Goal: Task Accomplishment & Management: Manage account settings

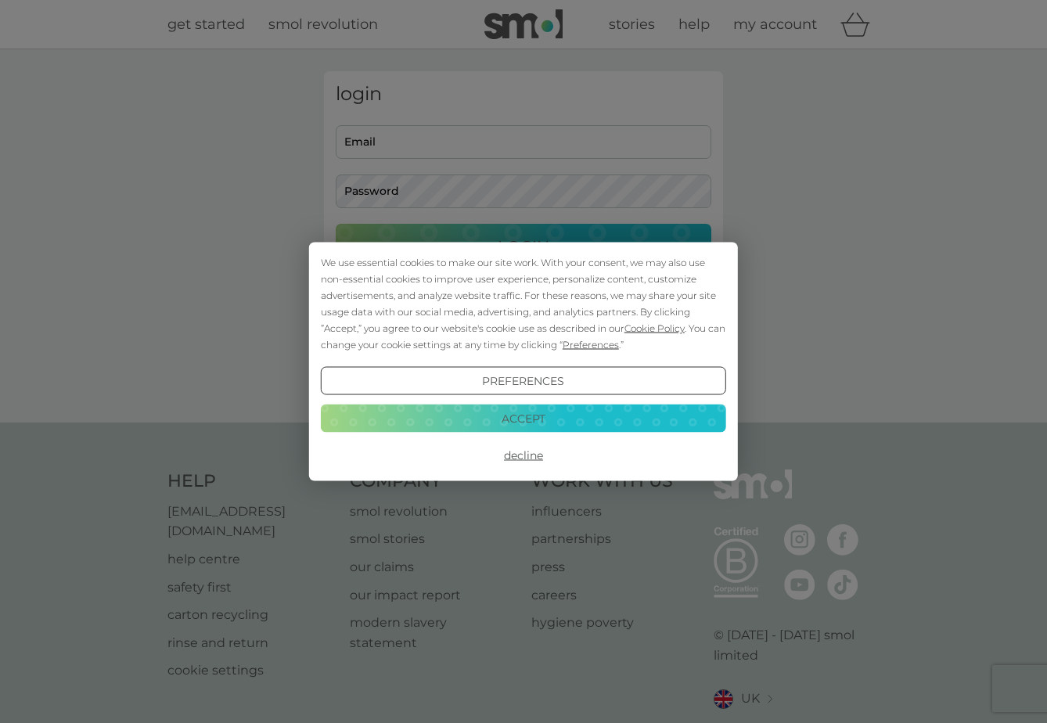
type input "[PERSON_NAME][EMAIL_ADDRESS][PERSON_NAME][DOMAIN_NAME]"
click at [428, 412] on button "Accept" at bounding box center [523, 418] width 405 height 28
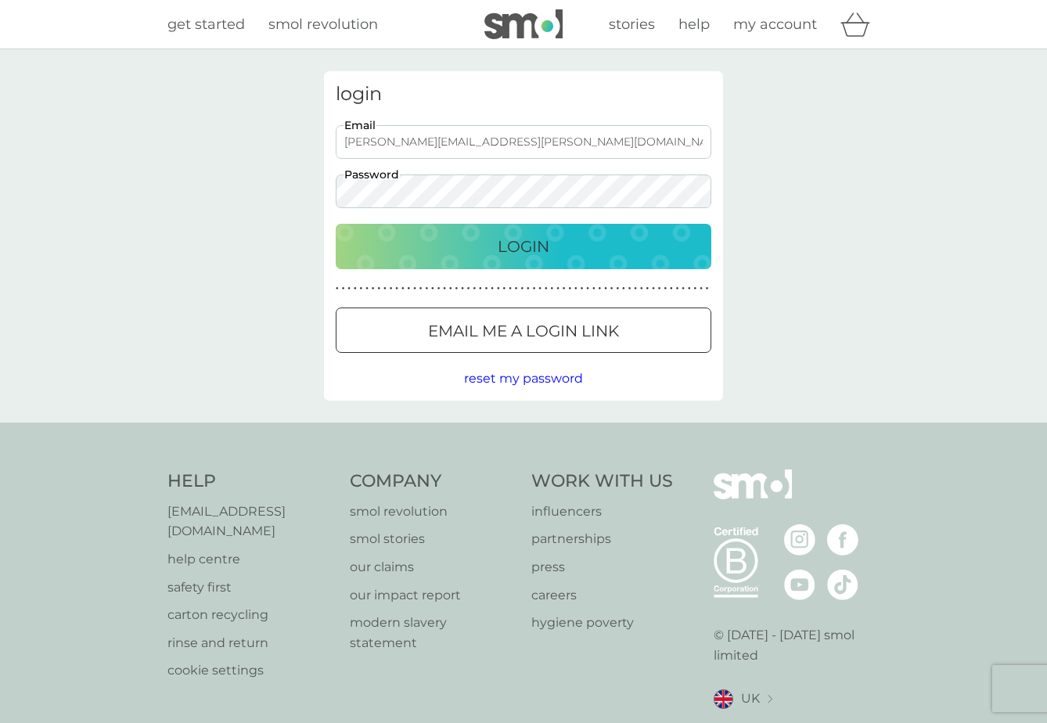
click at [438, 255] on div "Login" at bounding box center [523, 246] width 344 height 25
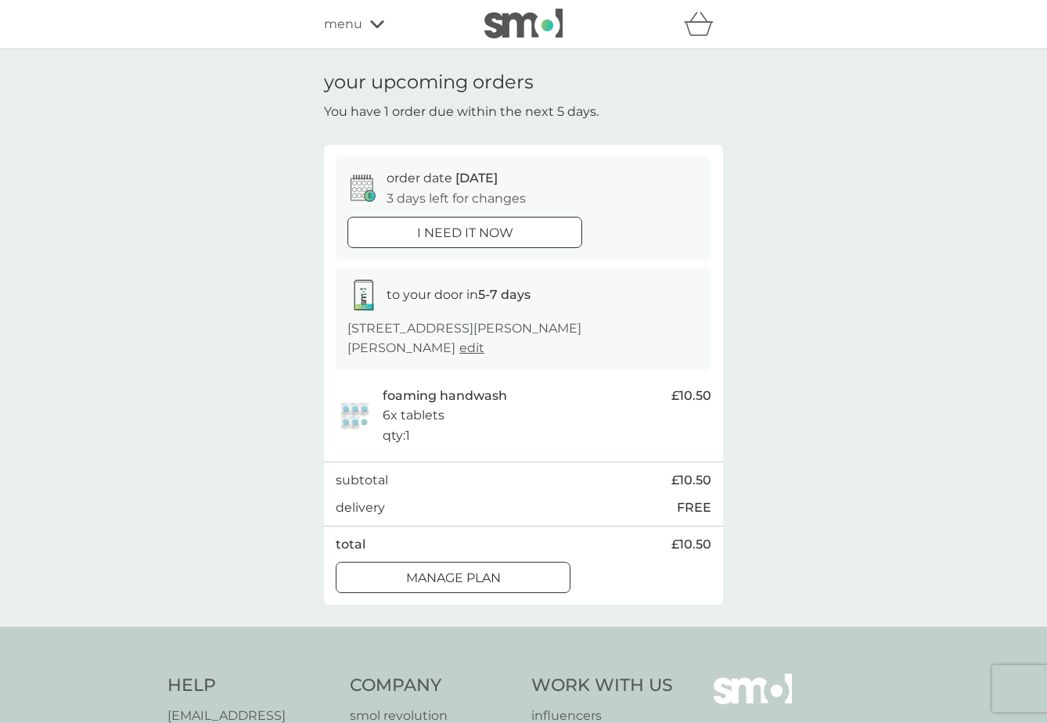
click at [433, 578] on div at bounding box center [453, 578] width 56 height 16
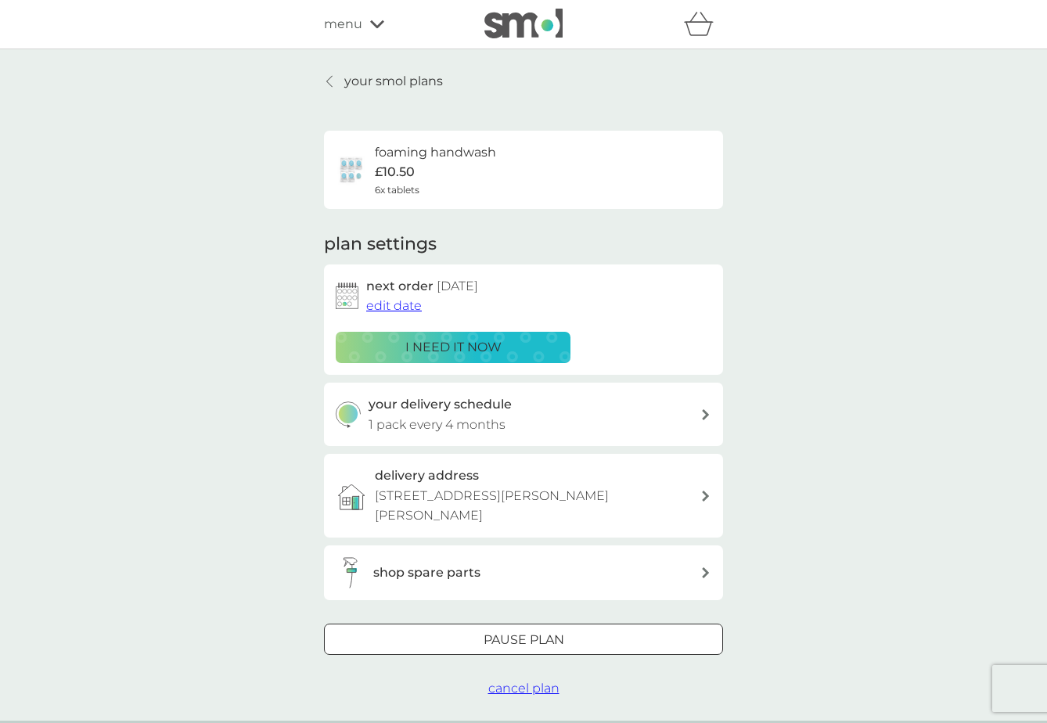
click at [384, 310] on span "edit date" at bounding box center [394, 305] width 56 height 15
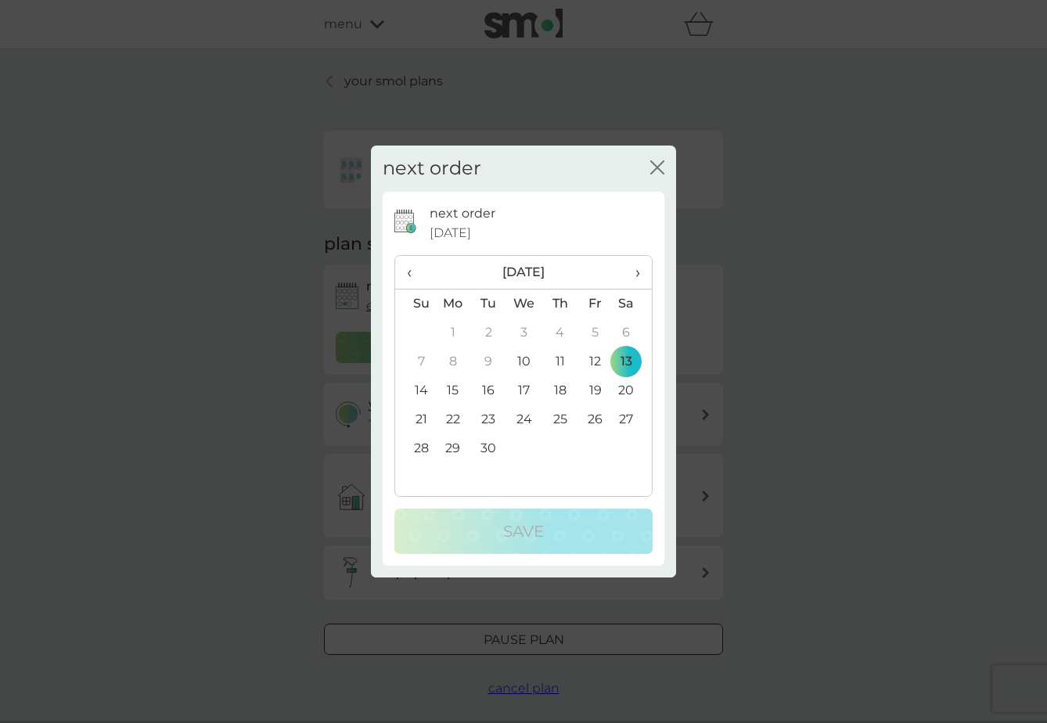
click at [658, 168] on icon "close" at bounding box center [660, 167] width 6 height 13
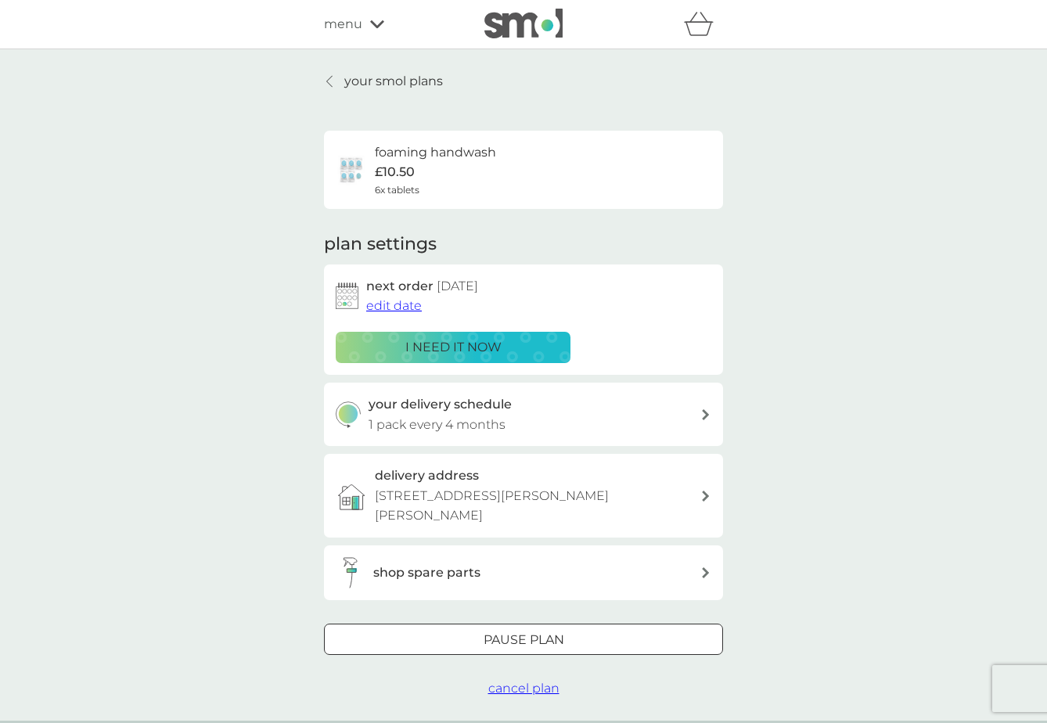
click at [486, 633] on p "Pause plan" at bounding box center [523, 640] width 81 height 20
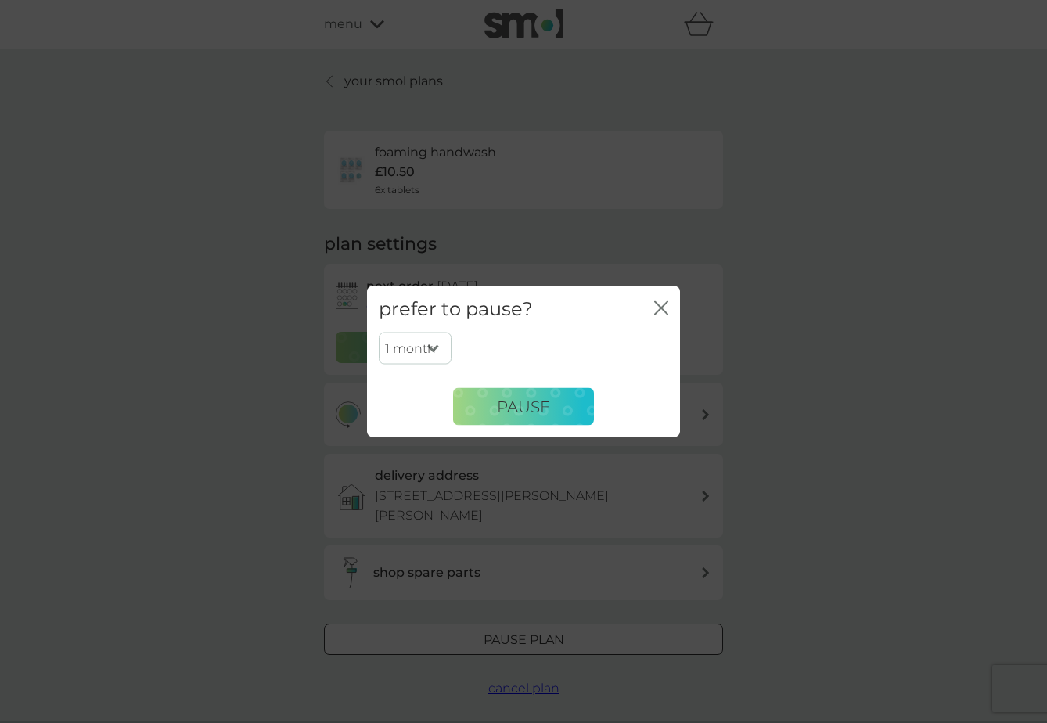
click at [437, 339] on select "1 month 2 months 3 months 4 months 5 months 6 months" at bounding box center [415, 348] width 73 height 33
select select "6"
click at [379, 332] on select "1 month 2 months 3 months 4 months 5 months 6 months" at bounding box center [415, 348] width 73 height 33
click at [489, 407] on button "Pause" at bounding box center [523, 407] width 141 height 38
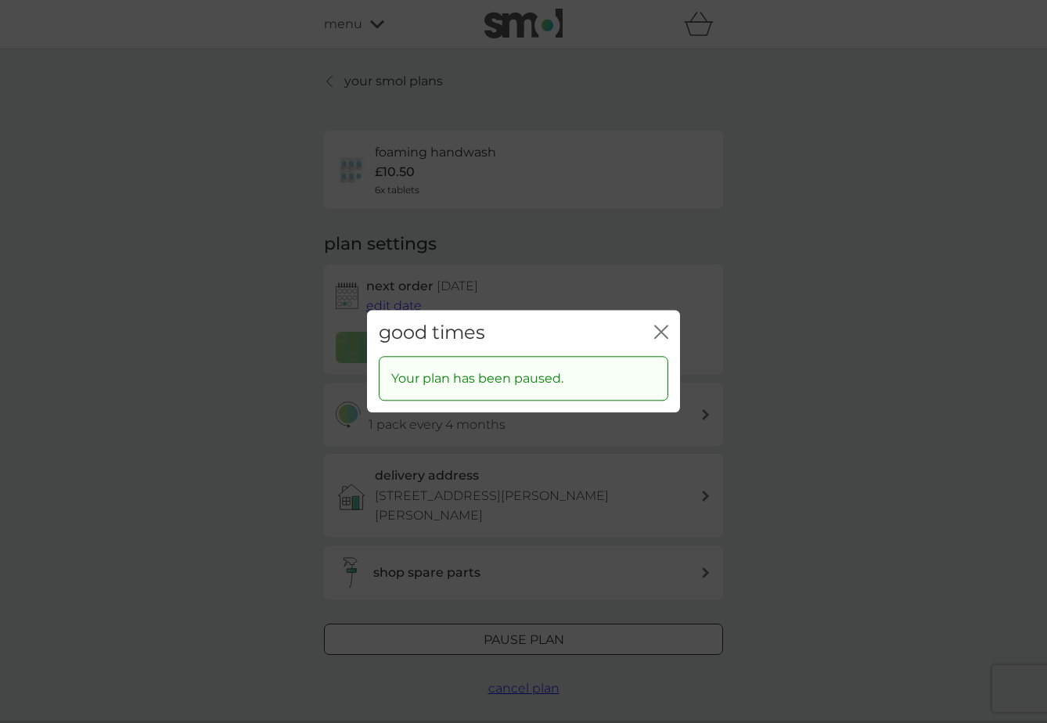
click at [659, 332] on icon "close" at bounding box center [661, 332] width 14 height 14
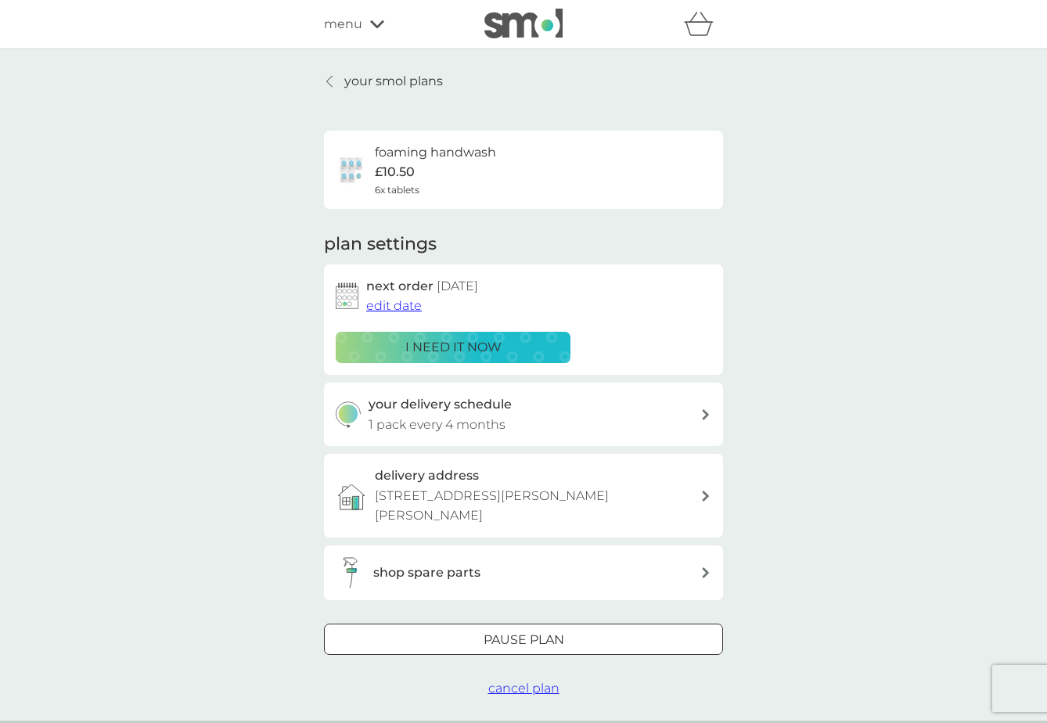
click at [329, 75] on icon at bounding box center [329, 81] width 6 height 13
